Goal: Navigation & Orientation: Find specific page/section

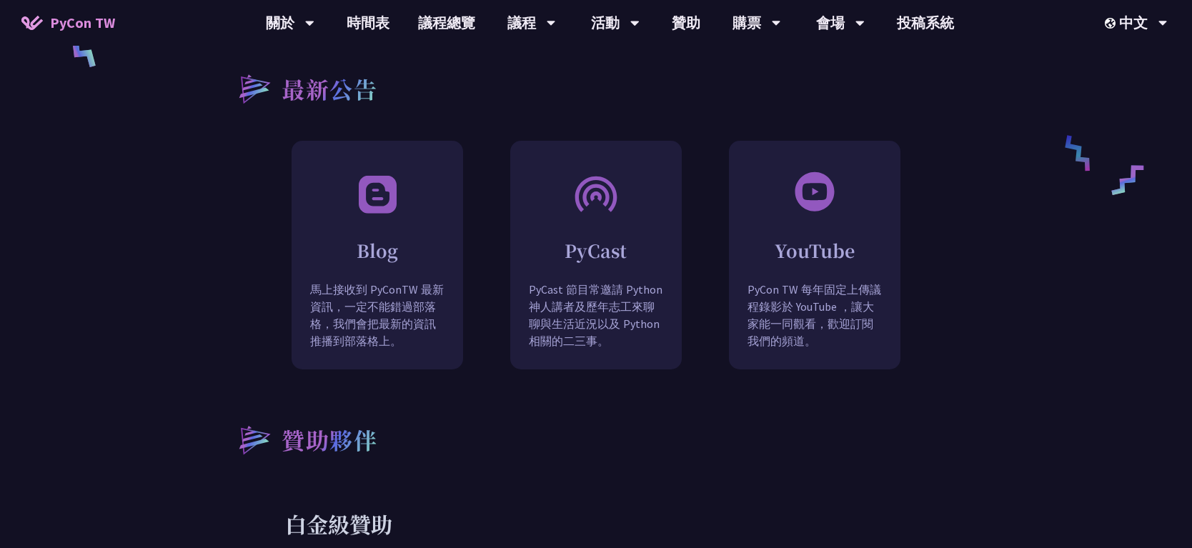
scroll to position [1336, 0]
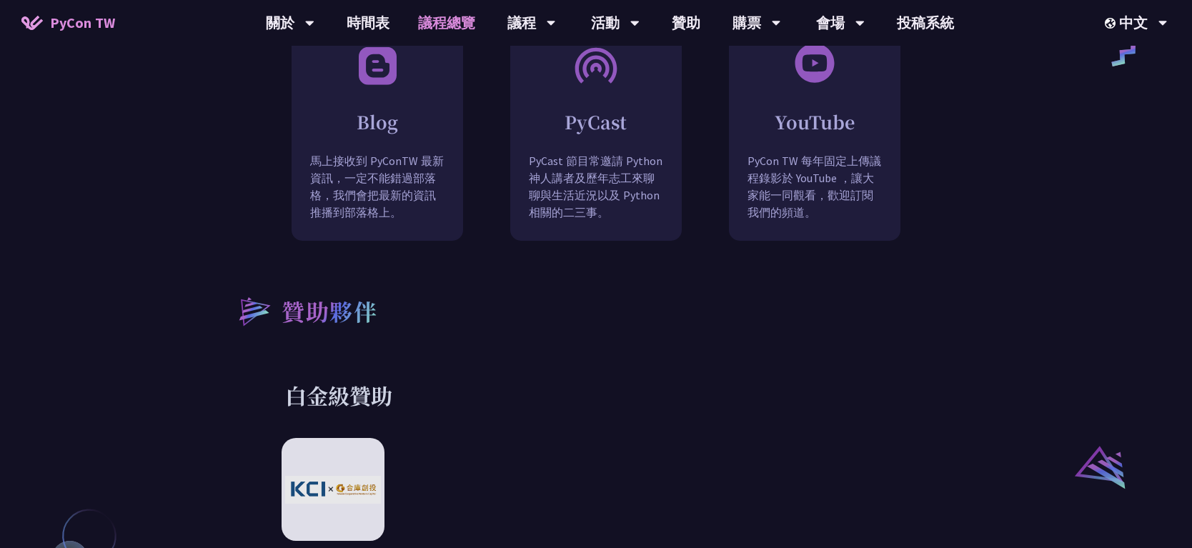
click at [439, 7] on link "議程總覽" at bounding box center [447, 23] width 86 height 46
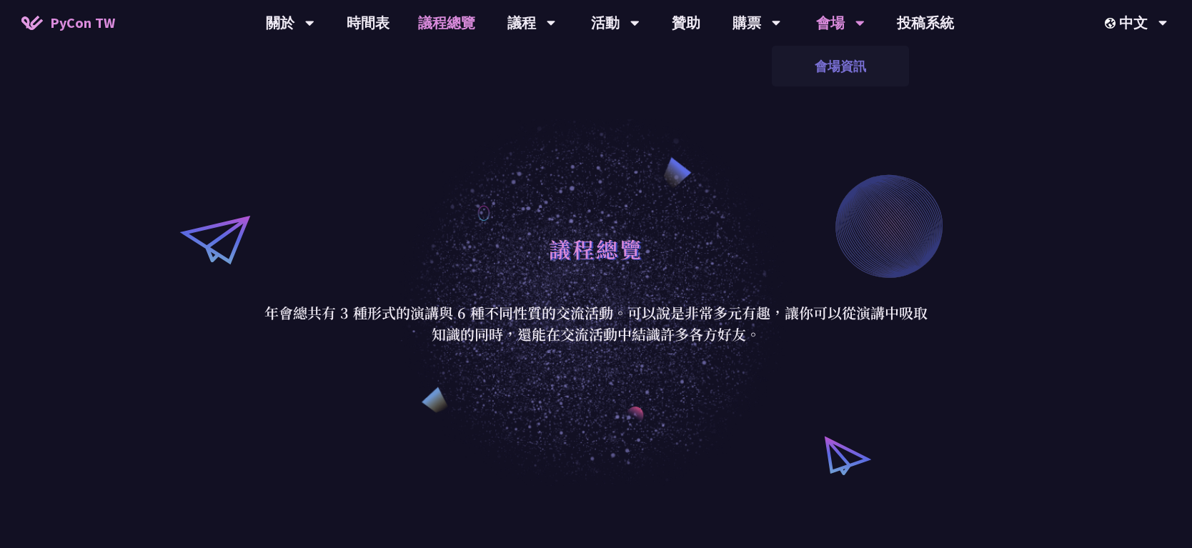
click at [837, 73] on link "會場資訊" at bounding box center [840, 66] width 137 height 34
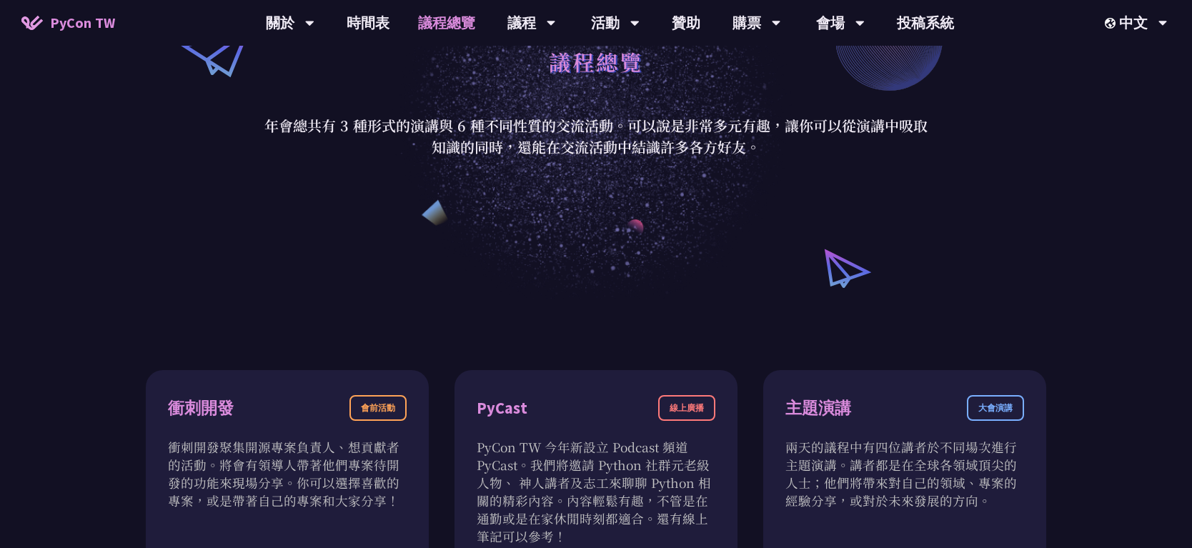
scroll to position [62, 0]
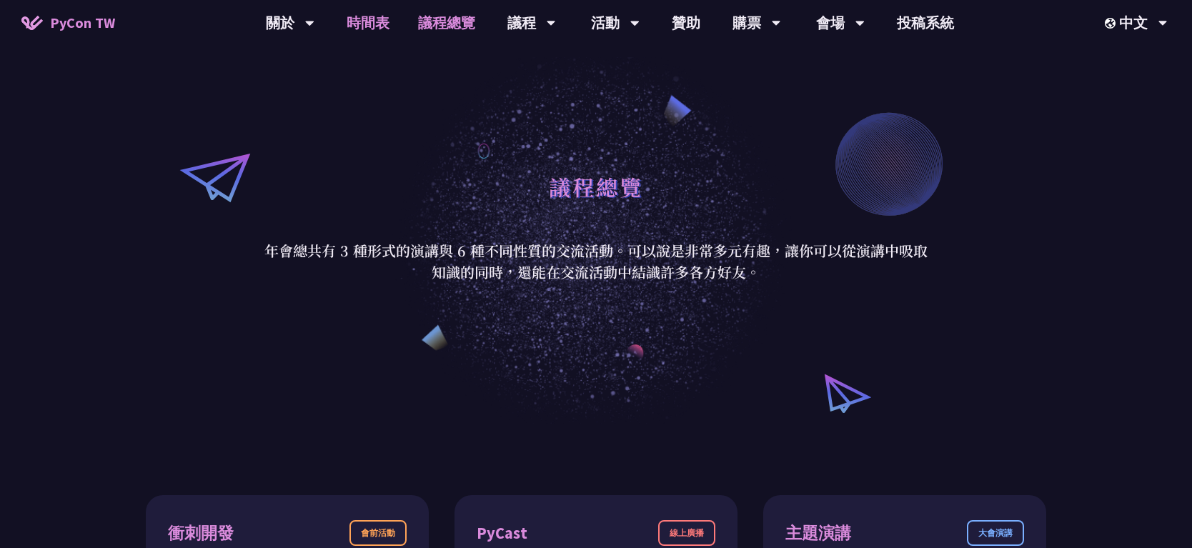
click at [372, 19] on link "時間表" at bounding box center [367, 23] width 71 height 46
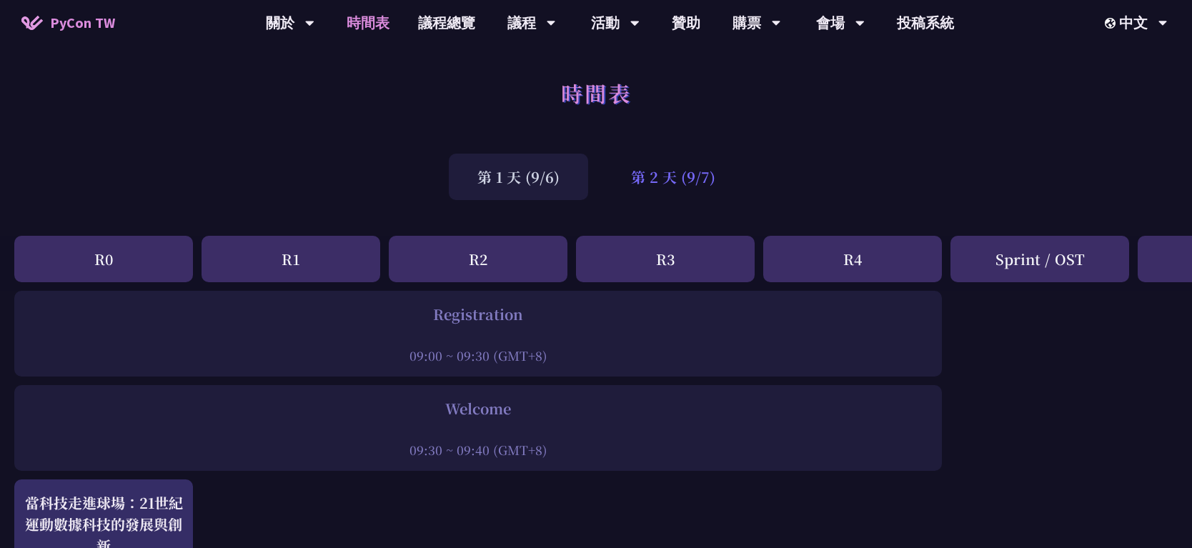
click at [654, 171] on div "第 2 天 (9/7)" at bounding box center [672, 177] width 141 height 46
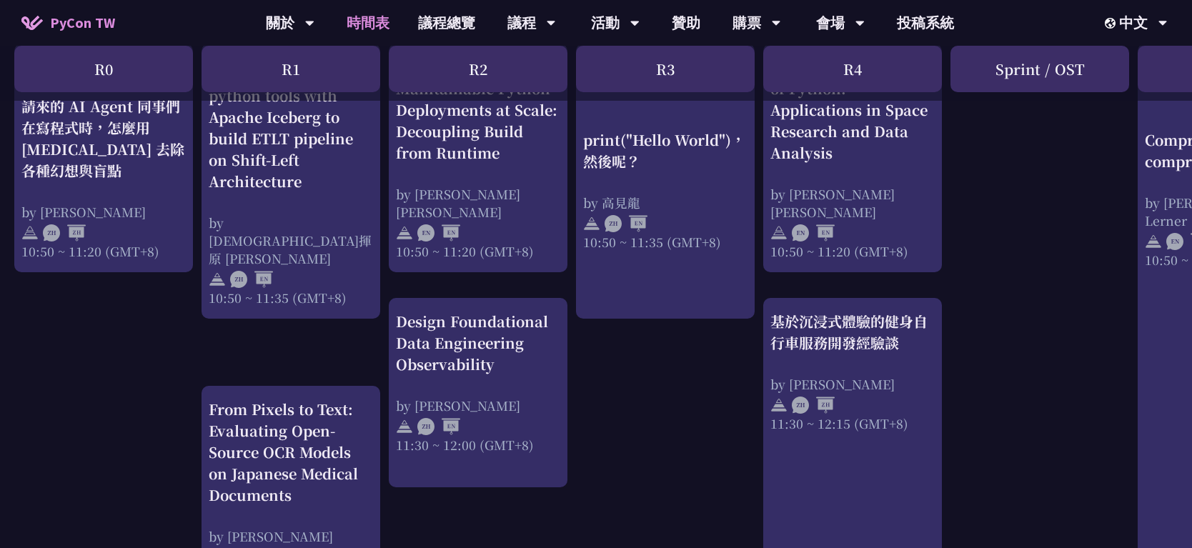
scroll to position [579, 0]
